Goal: Information Seeking & Learning: Learn about a topic

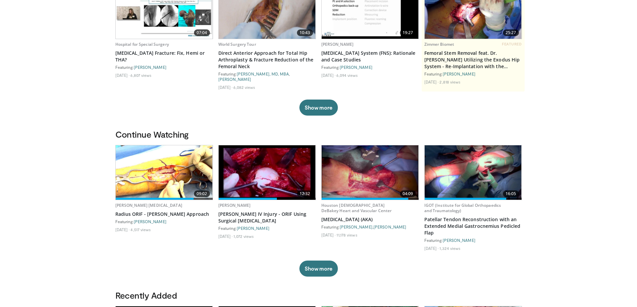
scroll to position [100, 0]
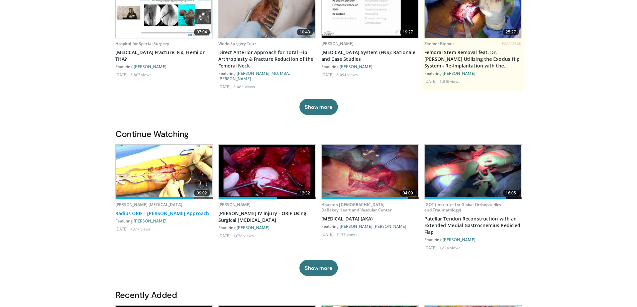
click at [158, 214] on link "Radius ORIF - [PERSON_NAME] Approach" at bounding box center [164, 213] width 98 height 7
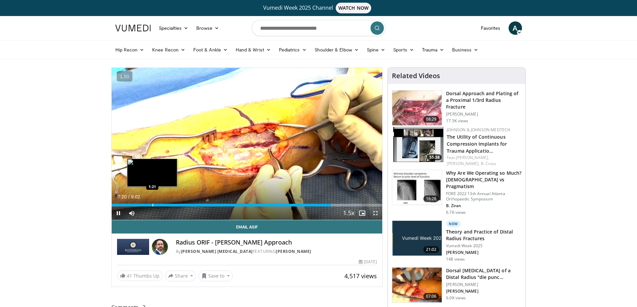
click at [152, 202] on div "Loaded : 92.17% 7:20 1:21" at bounding box center [247, 203] width 271 height 6
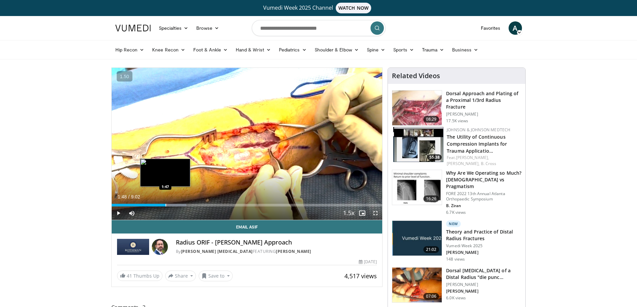
click at [166, 204] on div "Progress Bar" at bounding box center [166, 205] width 1 height 3
click at [174, 203] on div "Loaded : 31.34% 1:50 2:04" at bounding box center [247, 203] width 271 height 6
click at [180, 204] on div "Progress Bar" at bounding box center [180, 205] width 1 height 3
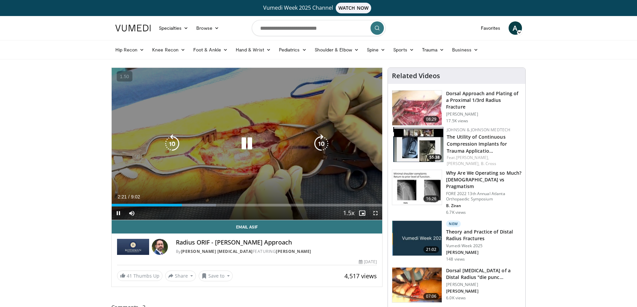
click at [324, 173] on div "10 seconds Tap to unmute" at bounding box center [247, 144] width 271 height 152
drag, startPoint x: 377, startPoint y: 214, endPoint x: 377, endPoint y: 255, distance: 40.5
click at [377, 214] on span "Video Player" at bounding box center [375, 213] width 13 height 13
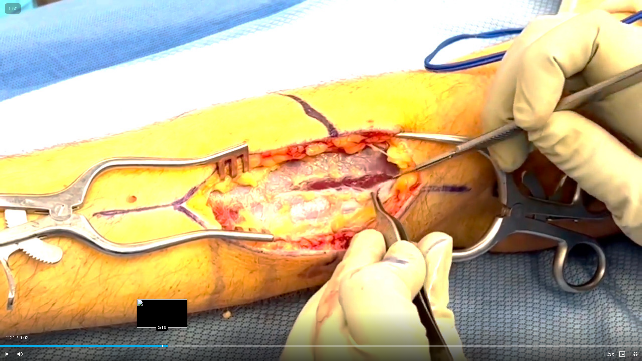
click at [162, 307] on div "Progress Bar" at bounding box center [162, 346] width 1 height 3
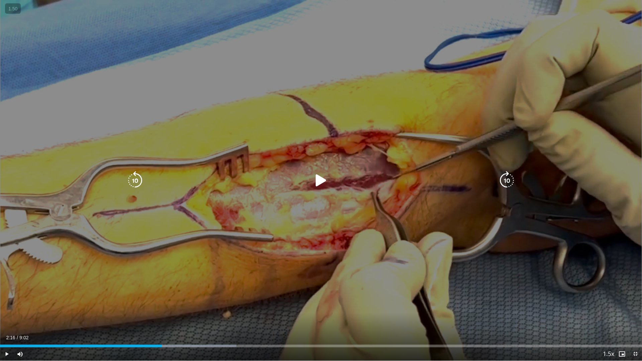
click at [92, 300] on div "10 seconds Tap to unmute" at bounding box center [321, 180] width 642 height 361
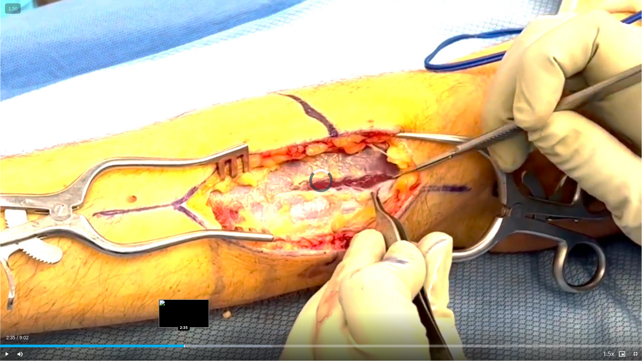
click at [184, 307] on div "Progress Bar" at bounding box center [184, 346] width 1 height 3
click at [170, 307] on div "Loaded : 42.32% 2:40 2:24" at bounding box center [321, 344] width 642 height 6
click at [190, 307] on div "Loaded : 44.16% 2:40 2:40" at bounding box center [321, 344] width 642 height 6
click at [180, 307] on div "Loaded : 44.16% 2:41 2:32" at bounding box center [321, 344] width 642 height 6
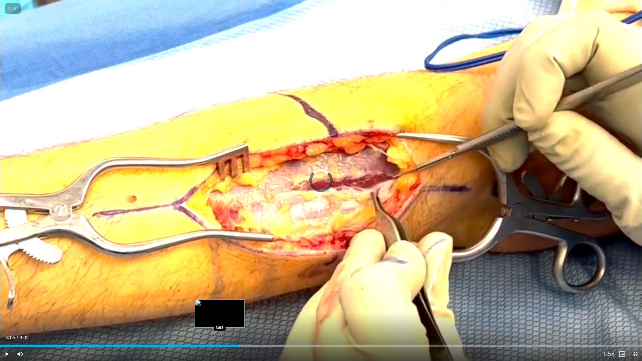
click at [220, 307] on div "Loaded : 49.68% 3:05 3:05" at bounding box center [321, 344] width 642 height 6
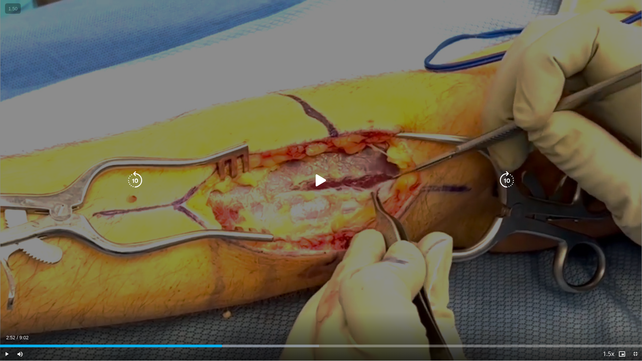
click at [205, 307] on div "Loaded : 49.68% 2:52 3:05" at bounding box center [321, 344] width 642 height 6
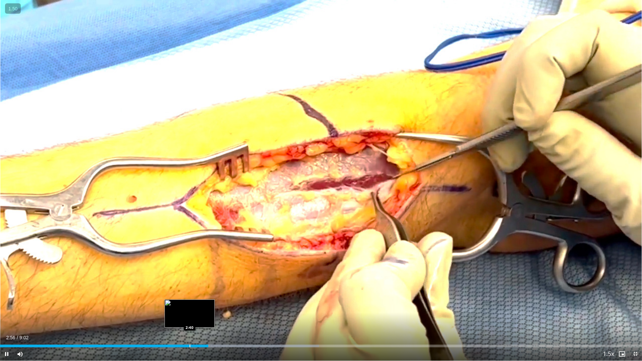
click at [190, 307] on div "Progress Bar" at bounding box center [190, 346] width 1 height 3
click at [183, 307] on div "Progress Bar" at bounding box center [183, 346] width 1 height 3
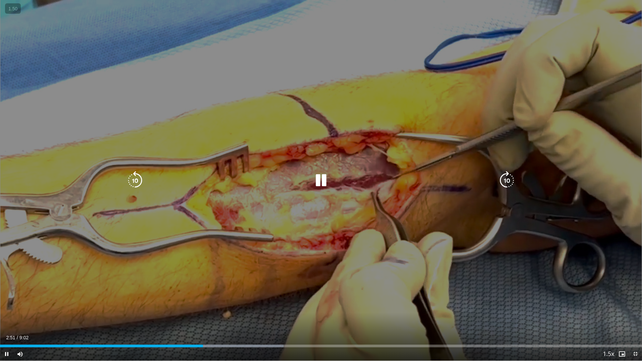
click at [252, 211] on div "10 seconds Tap to unmute" at bounding box center [321, 180] width 642 height 361
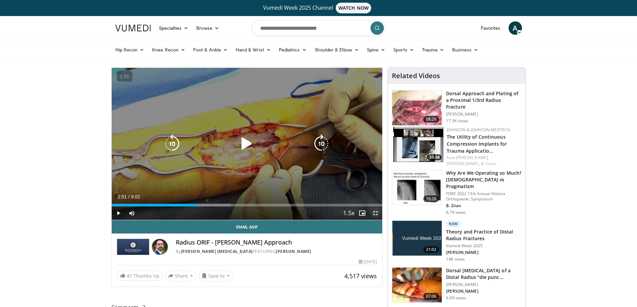
drag, startPoint x: 375, startPoint y: 212, endPoint x: 375, endPoint y: 252, distance: 39.8
click at [375, 212] on span "Video Player" at bounding box center [375, 213] width 13 height 13
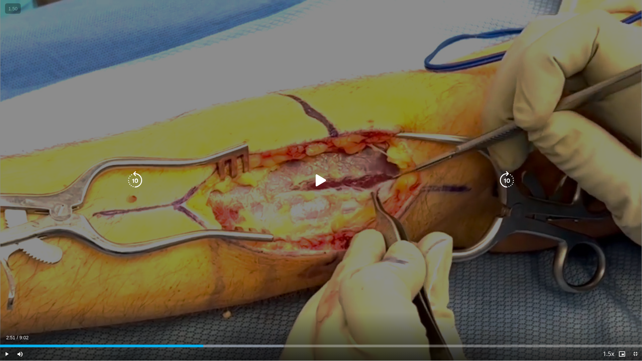
drag, startPoint x: 339, startPoint y: 288, endPoint x: 332, endPoint y: 287, distance: 7.4
click at [339, 288] on div "10 seconds Tap to unmute" at bounding box center [321, 180] width 642 height 361
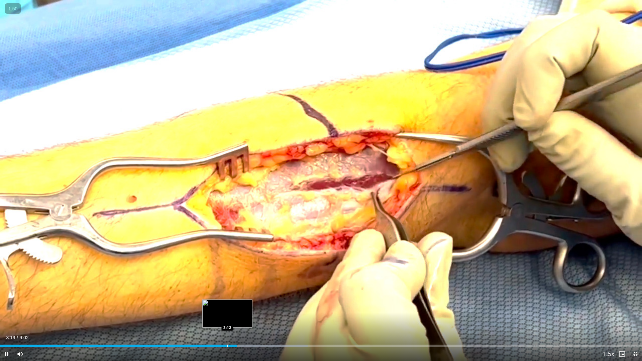
click at [227, 307] on div "Progress Bar" at bounding box center [227, 346] width 1 height 3
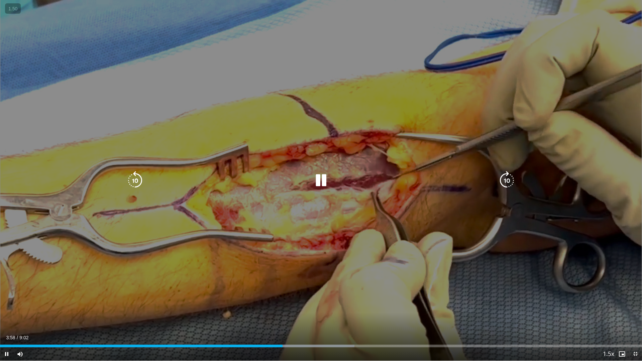
click at [220, 265] on div "10 seconds Tap to unmute" at bounding box center [321, 180] width 642 height 361
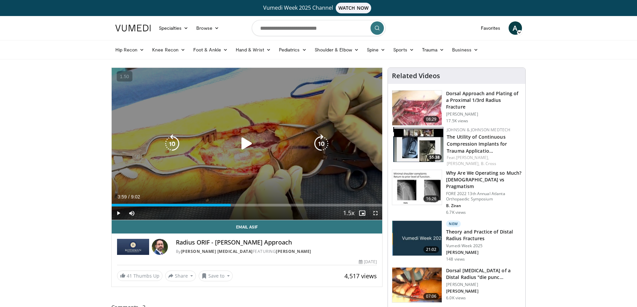
click at [249, 184] on div "10 seconds Tap to unmute" at bounding box center [247, 144] width 271 height 152
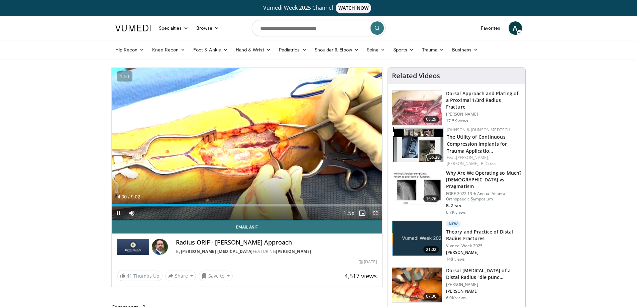
click at [378, 212] on span "Video Player" at bounding box center [375, 213] width 13 height 13
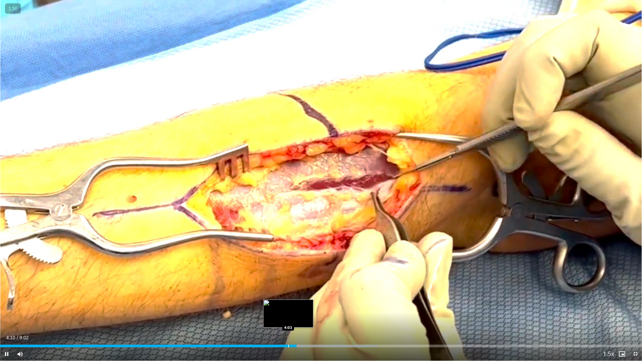
click at [288, 307] on div "Progress Bar" at bounding box center [288, 346] width 1 height 3
click at [281, 307] on div "Progress Bar" at bounding box center [281, 346] width 1 height 3
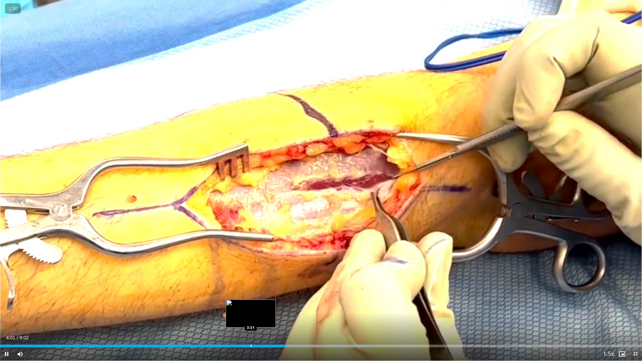
click at [252, 307] on div "Loaded : 58.88% 4:01 3:31" at bounding box center [321, 344] width 642 height 6
click at [247, 307] on div "Loaded : 51.52% 3:28 3:28" at bounding box center [321, 344] width 642 height 6
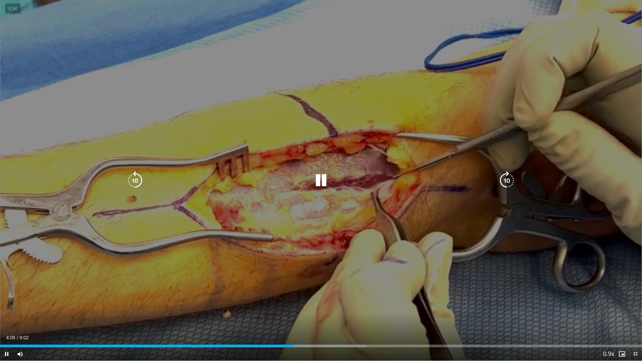
click at [265, 244] on div "10 seconds Tap to unmute" at bounding box center [321, 180] width 642 height 361
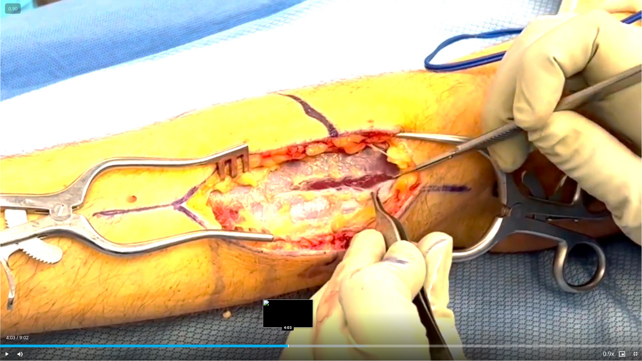
click at [288, 307] on div "Loaded : 57.04% 4:03 4:03" at bounding box center [321, 344] width 642 height 6
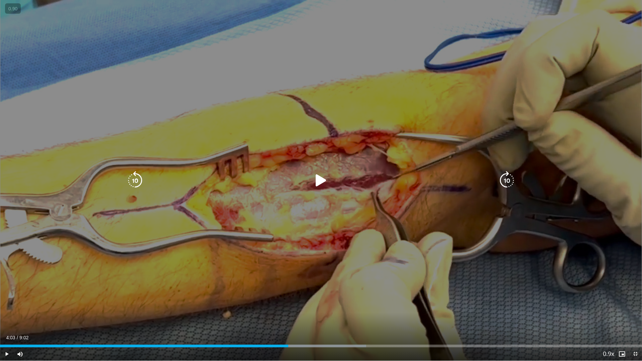
drag, startPoint x: 216, startPoint y: 251, endPoint x: 201, endPoint y: 252, distance: 15.1
click at [216, 251] on div "10 seconds Tap to unmute" at bounding box center [321, 180] width 642 height 361
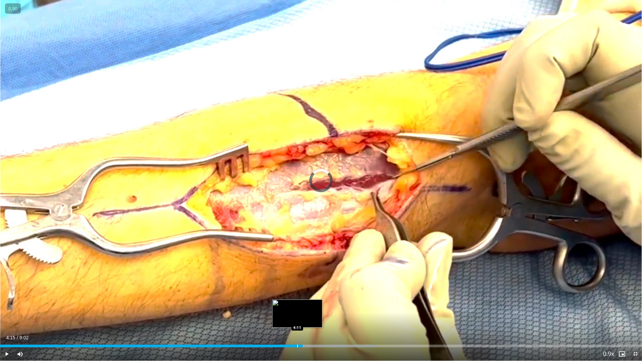
click at [297, 307] on div "Loaded : 58.88% 4:11 4:11" at bounding box center [321, 344] width 642 height 6
click at [293, 307] on div "Progress Bar" at bounding box center [293, 346] width 1 height 3
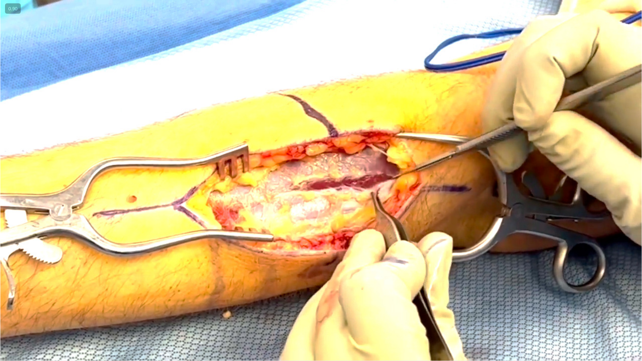
click at [289, 307] on video-js "**********" at bounding box center [321, 180] width 642 height 361
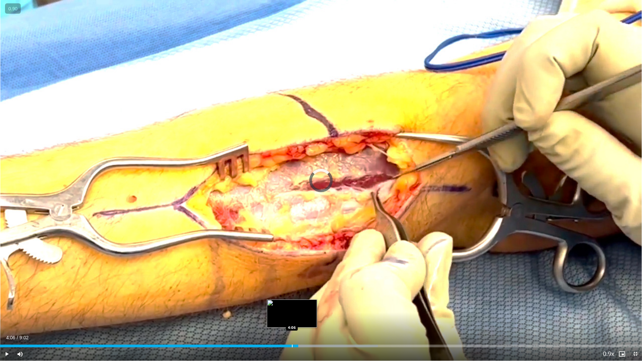
click at [292, 307] on div "Progress Bar" at bounding box center [292, 346] width 1 height 3
click at [284, 307] on div "Progress Bar" at bounding box center [284, 346] width 1 height 3
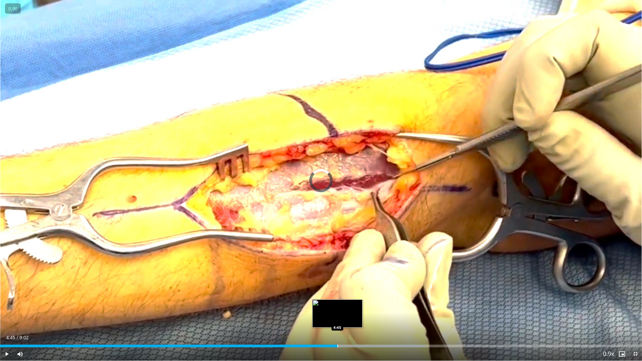
click at [337, 307] on div "Loaded : 66.24% 4:45 4:45" at bounding box center [321, 344] width 642 height 6
click at [325, 307] on div "Progress Bar" at bounding box center [325, 346] width 1 height 3
click at [317, 307] on div "Progress Bar" at bounding box center [317, 346] width 1 height 3
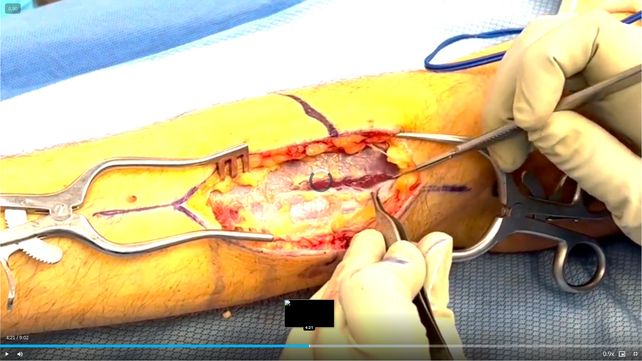
click at [309, 307] on div "Progress Bar" at bounding box center [309, 346] width 1 height 3
click at [275, 307] on div "Loaded : 60.72% 3:52 3:52" at bounding box center [321, 344] width 642 height 6
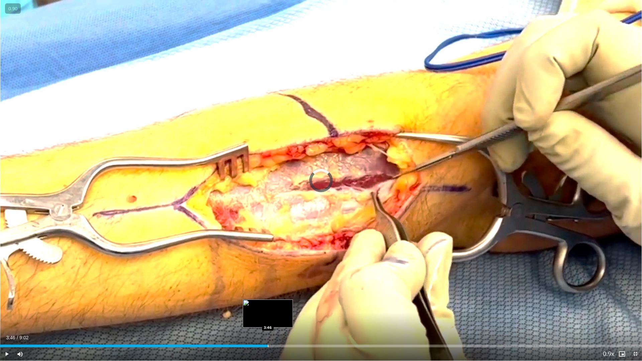
click at [268, 307] on div "Loaded : 0.00% 3:46 3:46" at bounding box center [321, 344] width 642 height 6
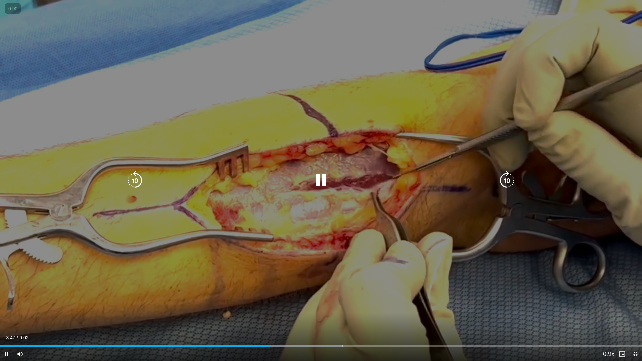
click at [291, 282] on div "10 seconds Tap to unmute" at bounding box center [321, 180] width 642 height 361
drag, startPoint x: 317, startPoint y: 250, endPoint x: 298, endPoint y: 249, distance: 19.1
click at [317, 250] on div "10 seconds Tap to unmute" at bounding box center [321, 180] width 642 height 361
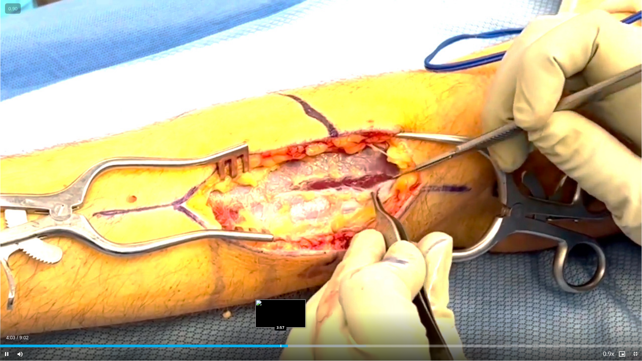
click at [281, 307] on div "Loaded : 57.04% 4:03 3:57" at bounding box center [321, 344] width 642 height 6
click at [272, 307] on div "Loaded : 57.04% 3:59 3:49" at bounding box center [321, 344] width 642 height 6
click at [279, 307] on div "Loaded : 57.04% 4:01 3:56" at bounding box center [321, 346] width 642 height 3
click at [273, 307] on div "Progress Bar" at bounding box center [273, 346] width 1 height 3
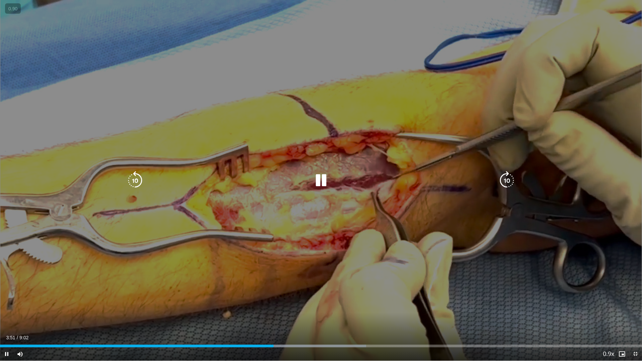
click at [273, 307] on div "3:51" at bounding box center [137, 346] width 274 height 3
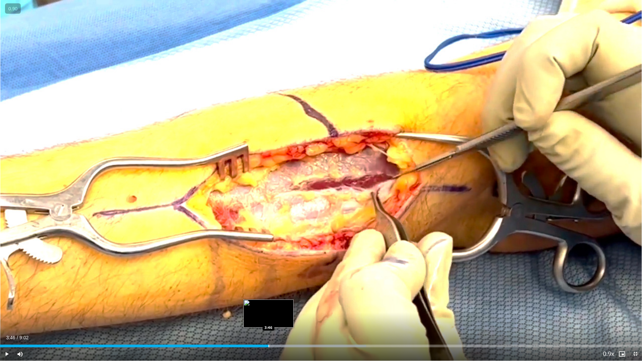
click at [269, 307] on div "Progress Bar" at bounding box center [269, 346] width 1 height 3
click at [265, 307] on div "Progress Bar" at bounding box center [265, 346] width 1 height 3
click at [258, 307] on div "Loaded : 57.04% 3:38 3:38" at bounding box center [321, 344] width 642 height 6
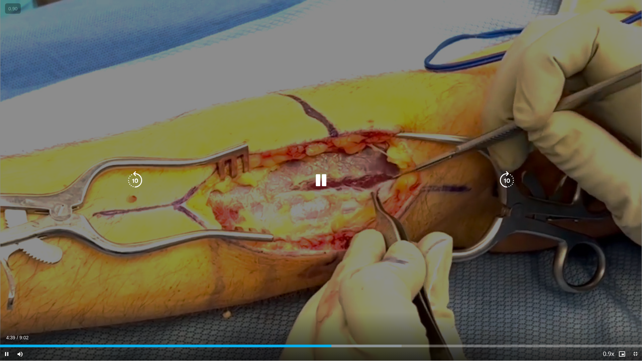
click at [422, 306] on div "10 seconds Tap to unmute" at bounding box center [321, 180] width 642 height 361
click at [424, 305] on div "10 seconds Tap to unmute" at bounding box center [321, 180] width 642 height 361
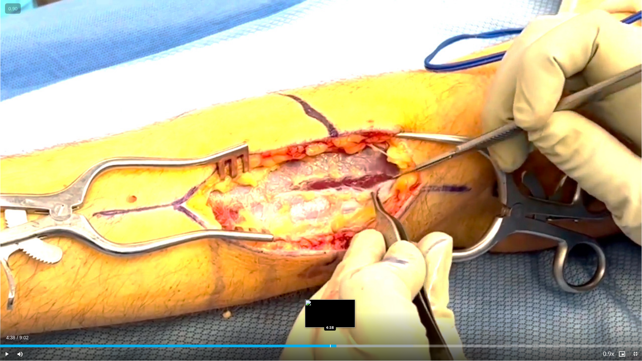
click at [330, 307] on div "Loaded : 64.40% 4:38 4:38" at bounding box center [321, 344] width 642 height 6
click at [325, 307] on div "Loaded : 64.40% 4:40 4:34" at bounding box center [321, 344] width 642 height 6
click at [323, 307] on div "Loaded : 64.40% 4:33 4:33" at bounding box center [321, 344] width 642 height 6
click at [326, 307] on div "Progress Bar" at bounding box center [326, 346] width 1 height 3
click at [321, 307] on div "Progress Bar" at bounding box center [321, 346] width 1 height 3
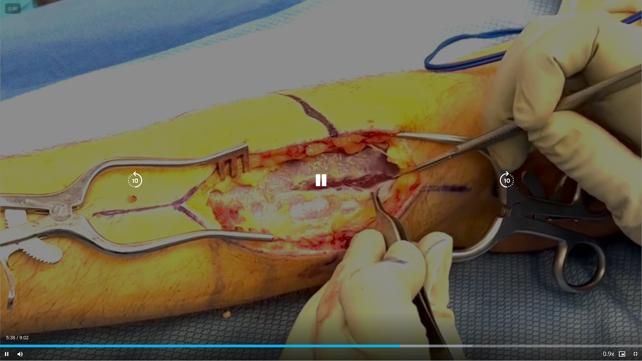
click at [298, 148] on div "10 seconds Tap to unmute" at bounding box center [321, 180] width 642 height 361
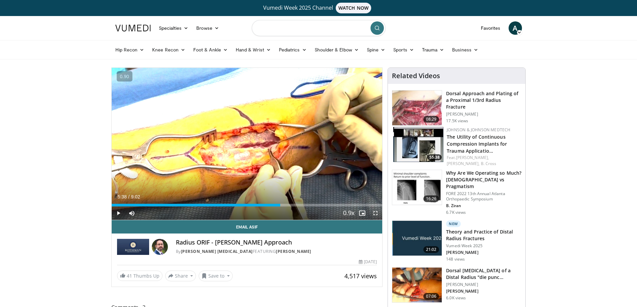
click at [276, 24] on input "Search topics, interventions" at bounding box center [319, 28] width 134 height 16
type input "**********"
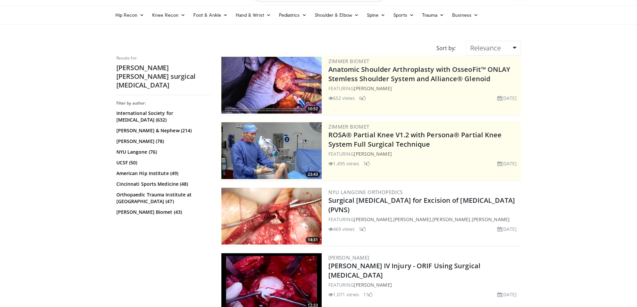
scroll to position [33, 0]
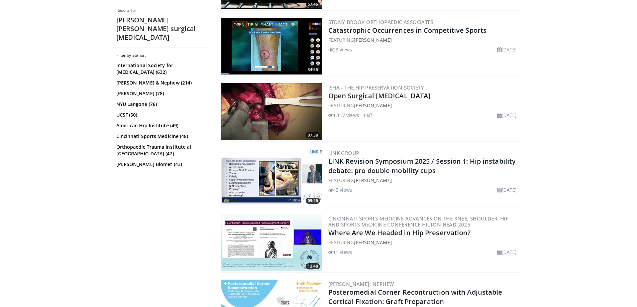
scroll to position [683, 0]
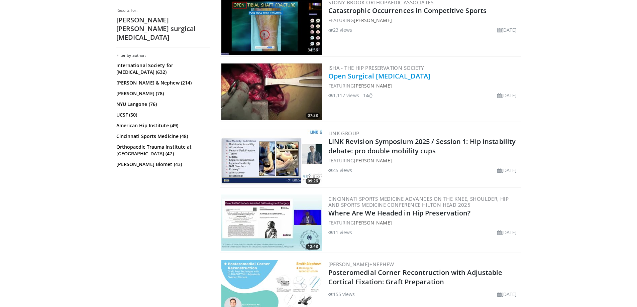
click at [381, 73] on link "Open Surgical Hip Dislocation" at bounding box center [379, 76] width 102 height 9
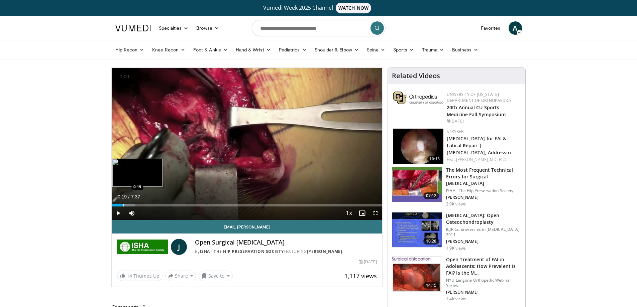
click at [123, 204] on div "Progress Bar" at bounding box center [123, 205] width 1 height 3
click at [149, 204] on div "Progress Bar" at bounding box center [149, 205] width 1 height 3
click at [157, 203] on div "Loaded : 19.51% 1:04 1:16" at bounding box center [247, 203] width 271 height 6
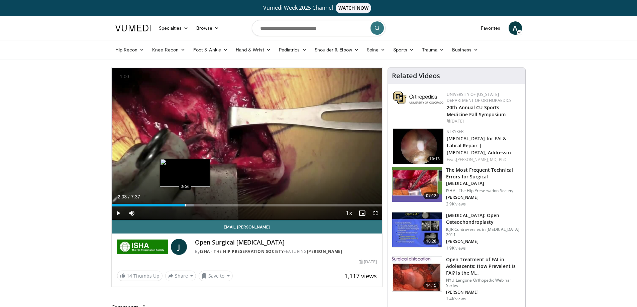
click at [185, 206] on div "Progress Bar" at bounding box center [185, 205] width 1 height 3
click at [207, 206] on div "Progress Bar" at bounding box center [207, 205] width 1 height 3
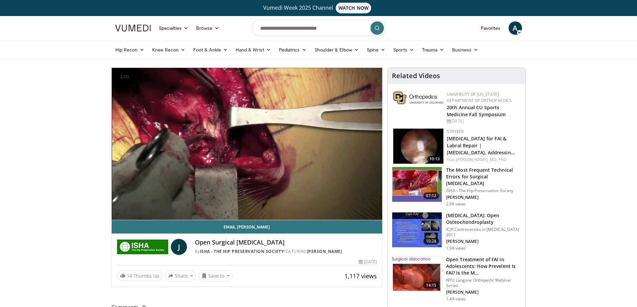
click at [249, 205] on video-js "**********" at bounding box center [247, 144] width 271 height 152
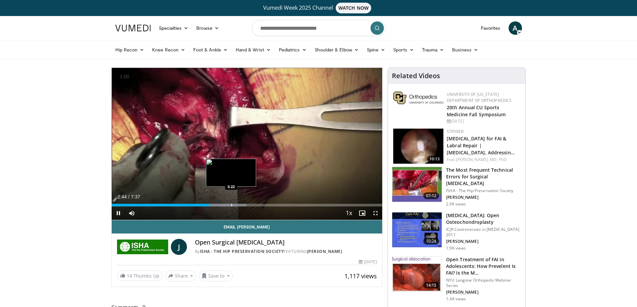
click at [231, 203] on div "Loaded : 49.89% 2:44 3:22" at bounding box center [247, 203] width 271 height 6
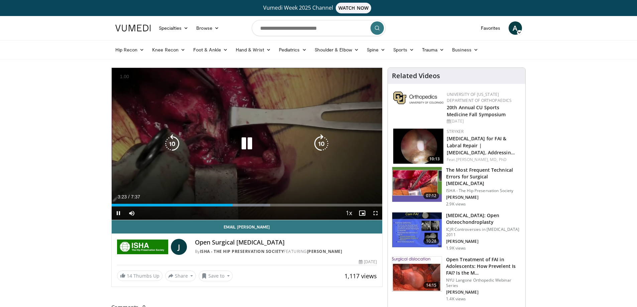
click at [304, 173] on div "10 seconds Tap to unmute" at bounding box center [247, 144] width 271 height 152
